Goal: Task Accomplishment & Management: Manage account settings

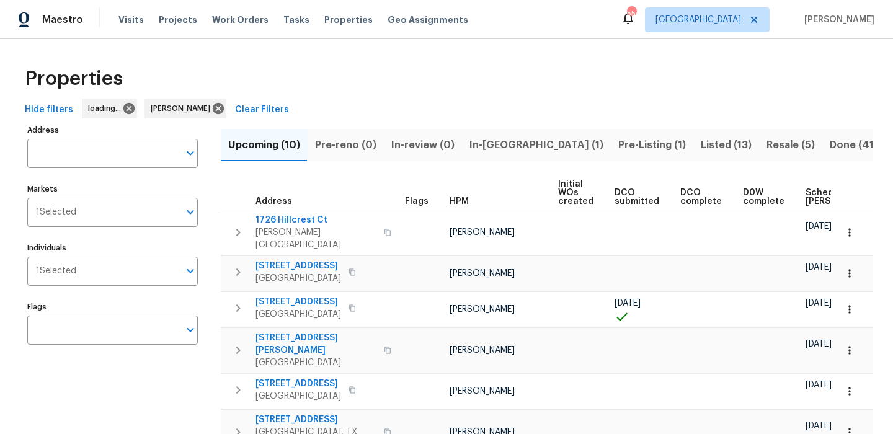
click at [475, 155] on button "In-reno (1)" at bounding box center [536, 145] width 149 height 32
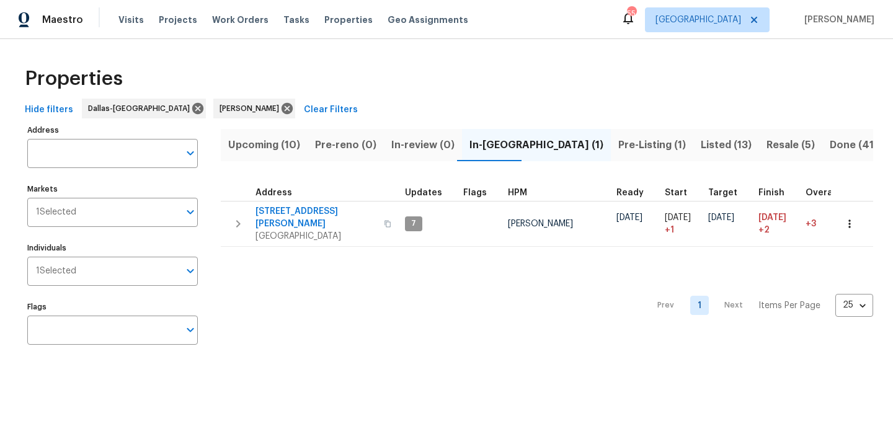
click at [619, 144] on span "Pre-Listing (1)" at bounding box center [653, 145] width 68 height 17
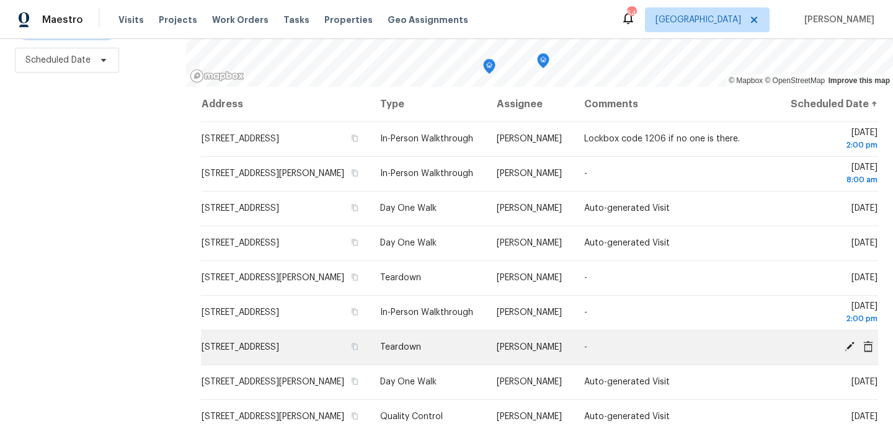
scroll to position [11, 0]
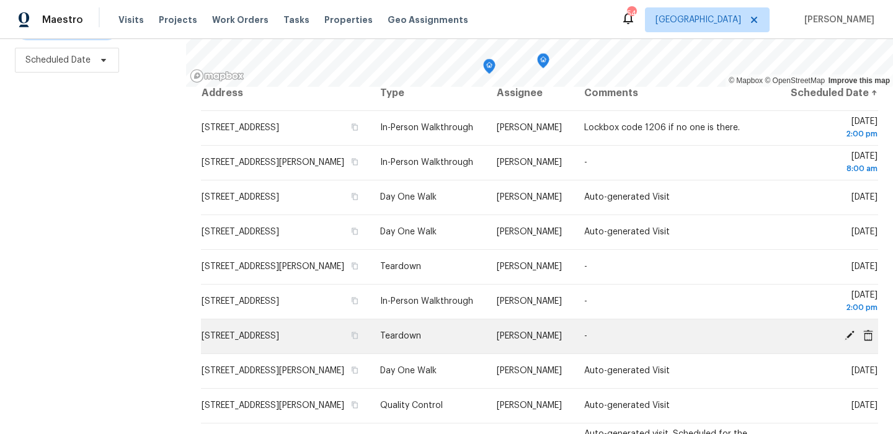
click at [849, 341] on icon at bounding box center [849, 335] width 11 height 11
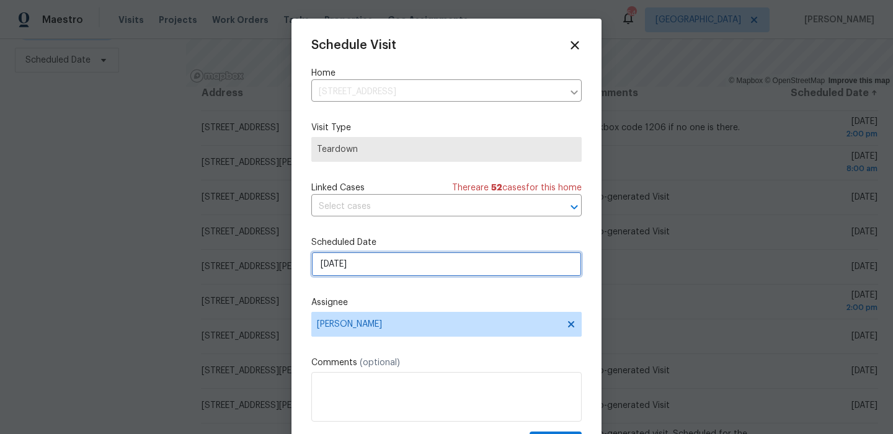
select select "9"
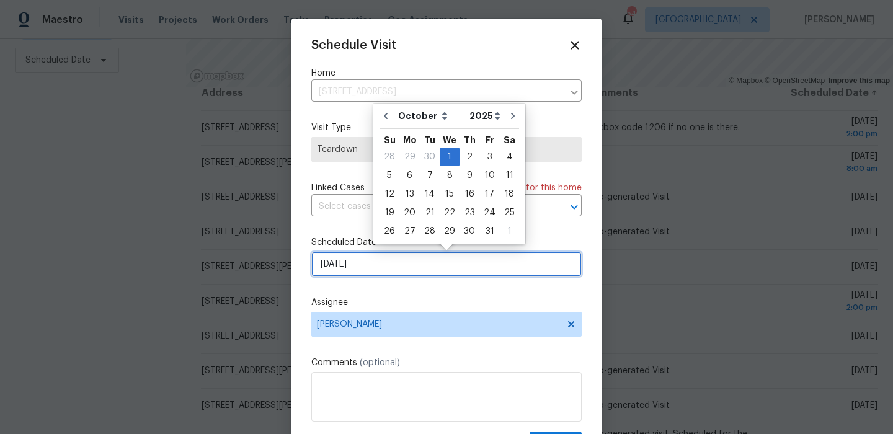
click at [453, 263] on input "[DATE]" at bounding box center [446, 264] width 271 height 25
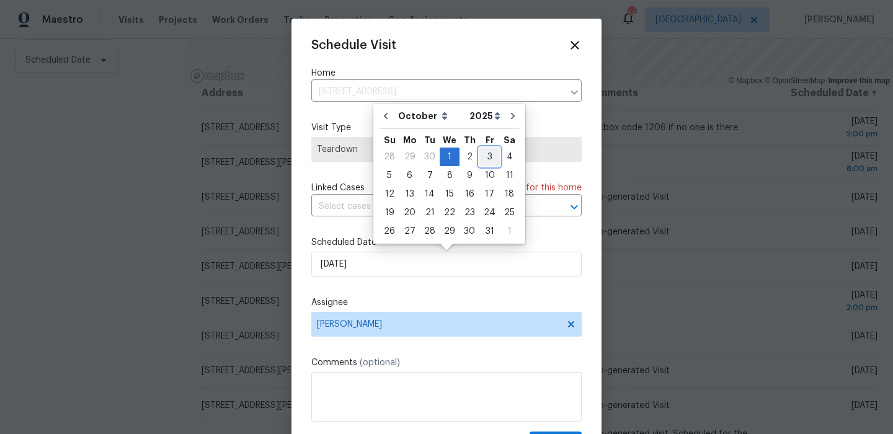
click at [480, 158] on div "3" at bounding box center [490, 156] width 20 height 17
type input "[DATE]"
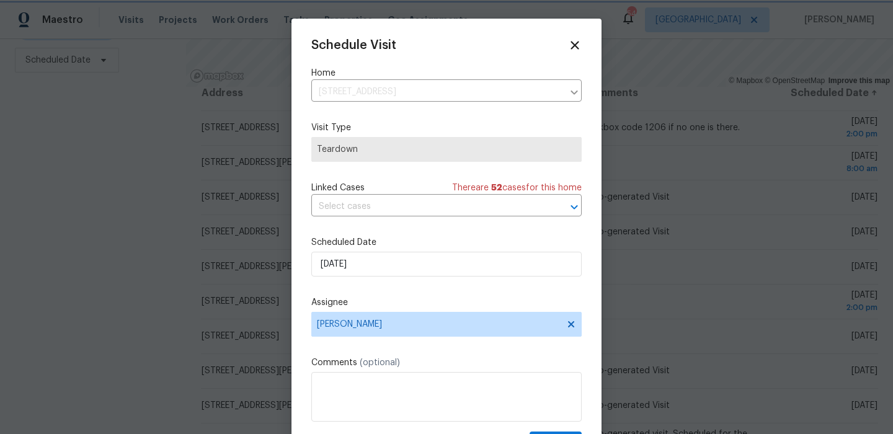
scroll to position [22, 0]
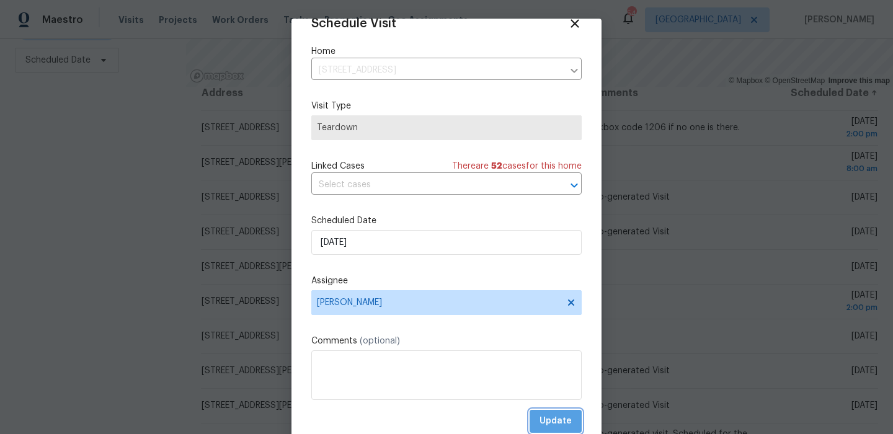
click at [561, 419] on span "Update" at bounding box center [556, 422] width 32 height 16
